Goal: Information Seeking & Learning: Understand process/instructions

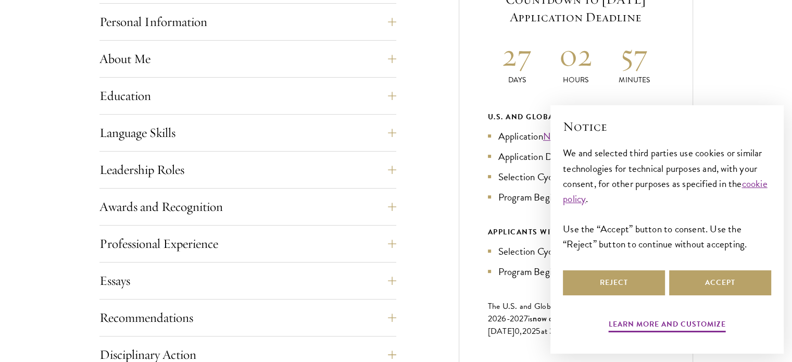
scroll to position [523, 0]
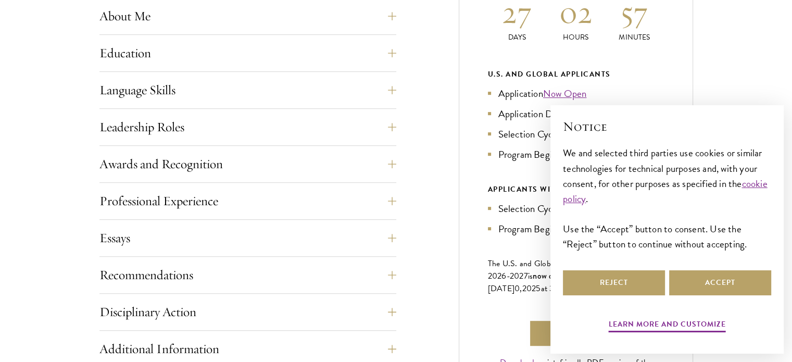
click at [718, 270] on div "Reject Accept" at bounding box center [667, 282] width 208 height 29
click at [731, 277] on button "Accept" at bounding box center [720, 282] width 102 height 25
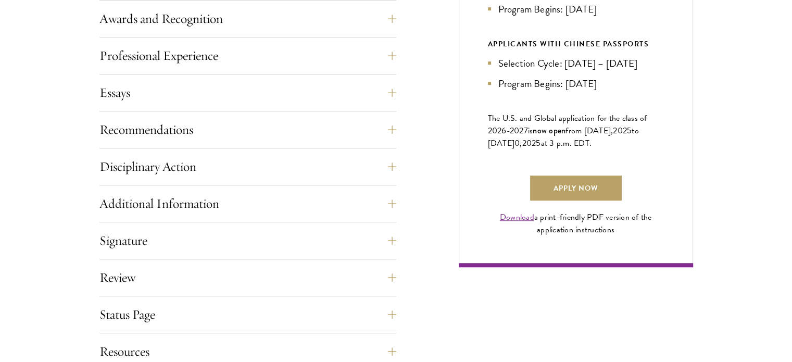
scroll to position [672, 0]
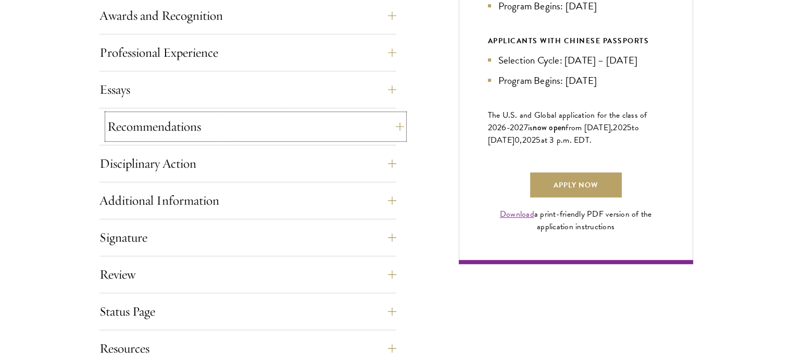
click at [366, 135] on button "Recommendations" at bounding box center [255, 126] width 297 height 25
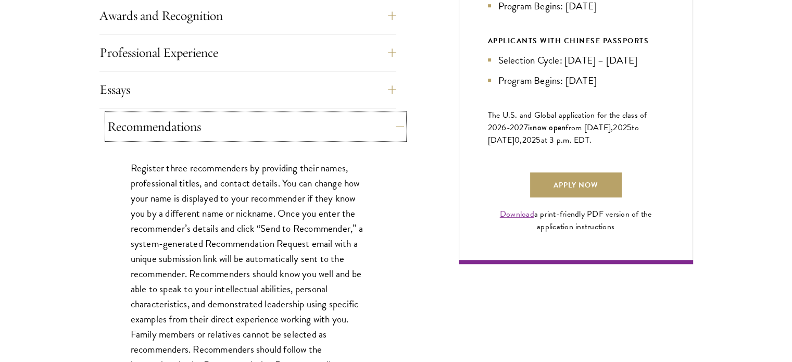
click at [366, 135] on button "Recommendations" at bounding box center [255, 126] width 297 height 25
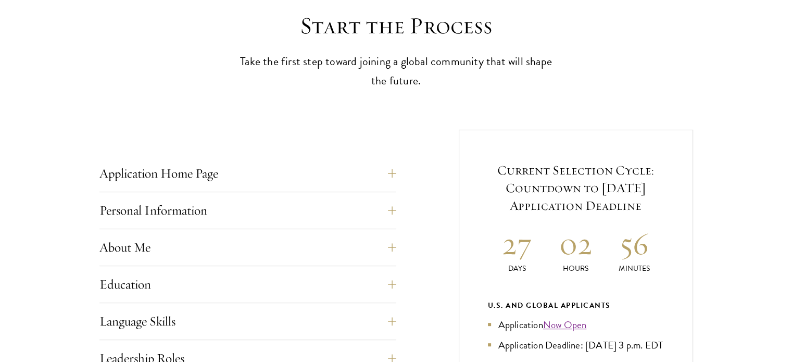
scroll to position [295, 0]
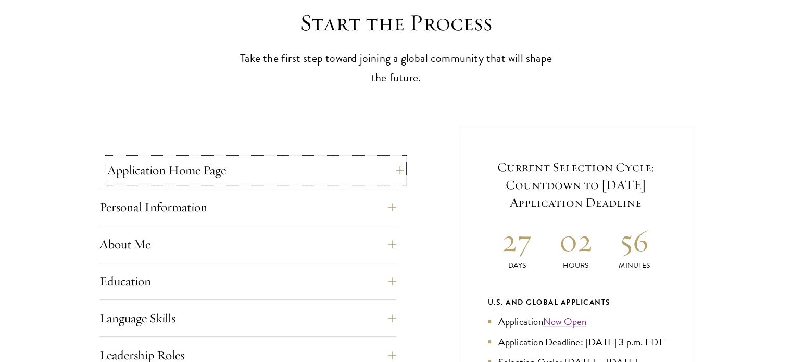
click at [367, 177] on button "Application Home Page" at bounding box center [255, 170] width 297 height 25
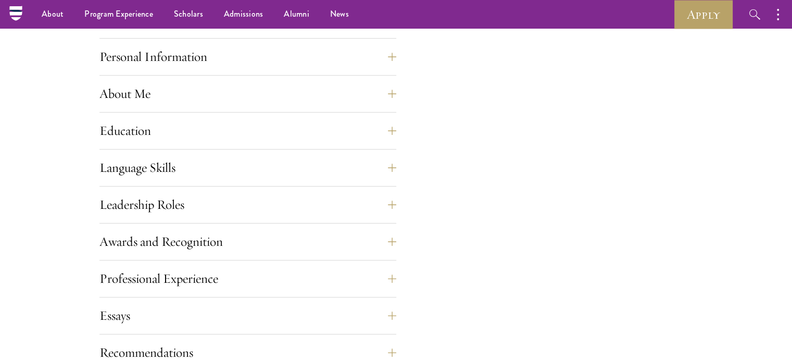
scroll to position [896, 0]
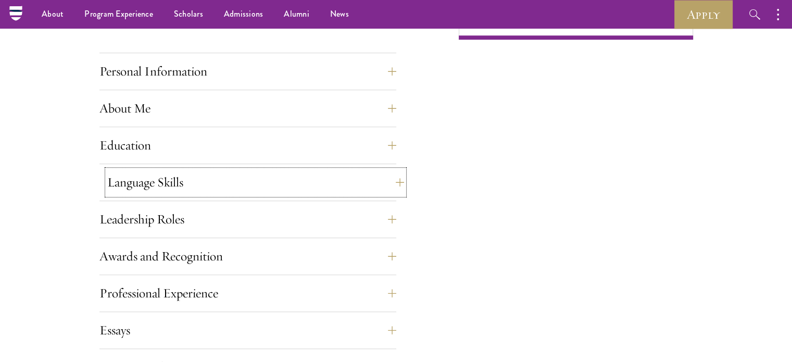
click at [363, 181] on button "Language Skills" at bounding box center [255, 182] width 297 height 25
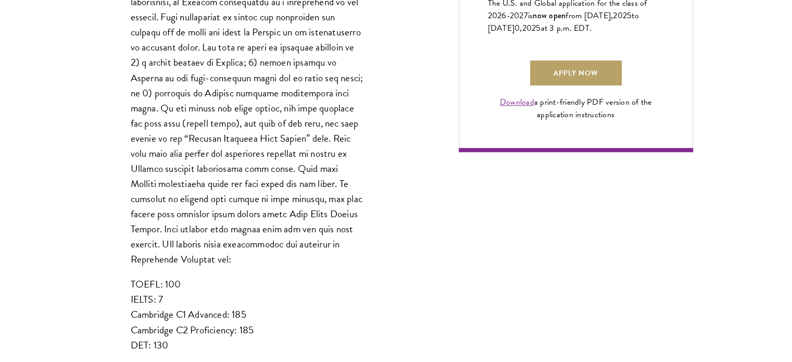
scroll to position [795, 0]
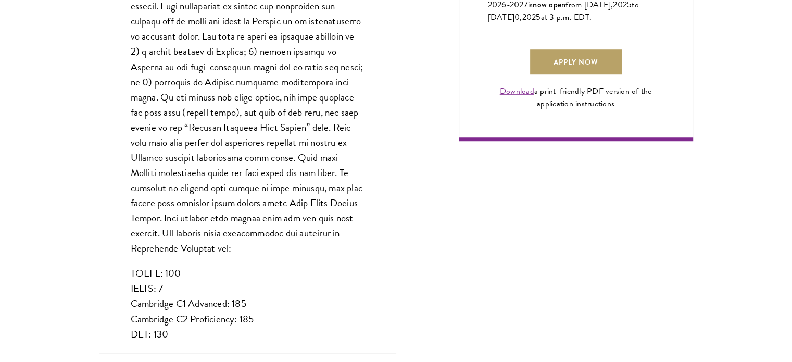
click at [206, 294] on p "TOEFL: 100 IELTS: 7 Cambridge C1 Advanced: 185 Cambridge C2 Proficiency: 185 DE…" at bounding box center [248, 304] width 234 height 76
click at [205, 302] on p "TOEFL: 100 IELTS: 7 Cambridge C1 Advanced: 185 Cambridge C2 Proficiency: 185 DE…" at bounding box center [248, 304] width 234 height 76
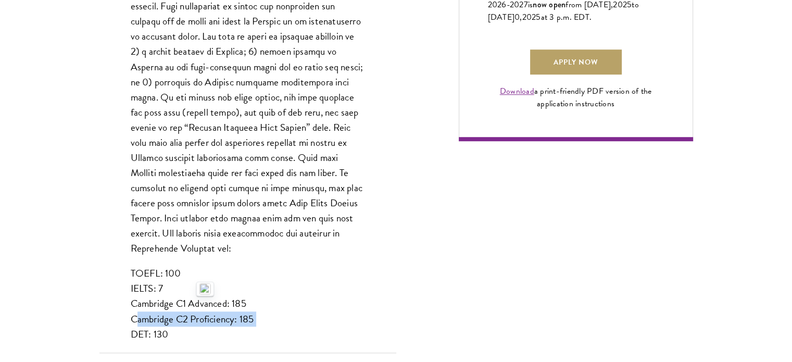
click at [205, 302] on p "TOEFL: 100 IELTS: 7 Cambridge C1 Advanced: 185 Cambridge C2 Proficiency: 185 DE…" at bounding box center [248, 304] width 234 height 76
click at [283, 266] on p "TOEFL: 100 IELTS: 7 Cambridge C1 Advanced: 185 Cambridge C2 Proficiency: 185 DE…" at bounding box center [248, 304] width 234 height 76
click at [221, 266] on p "TOEFL: 100 IELTS: 7 Cambridge C1 Advanced: 185 Cambridge C2 Proficiency: 185 DE…" at bounding box center [248, 304] width 234 height 76
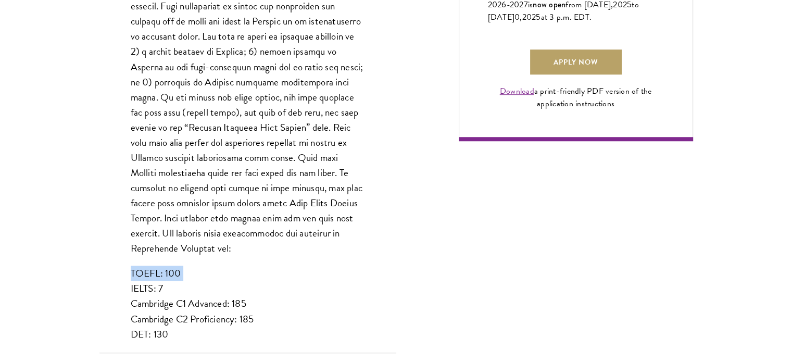
click at [221, 266] on p "TOEFL: 100 IELTS: 7 Cambridge C1 Advanced: 185 Cambridge C2 Proficiency: 185 DE…" at bounding box center [248, 304] width 234 height 76
copy p "TOEFL: 100"
click at [325, 154] on p at bounding box center [248, 104] width 234 height 303
